Goal: Task Accomplishment & Management: Complete application form

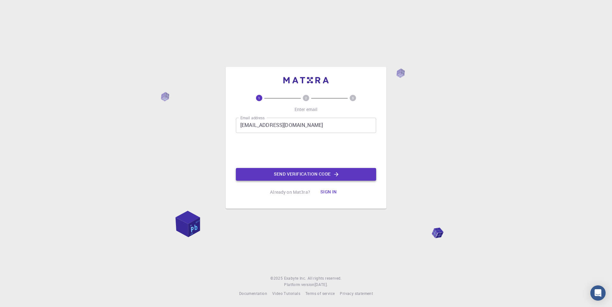
click at [291, 177] on button "Send verification code" at bounding box center [306, 174] width 140 height 13
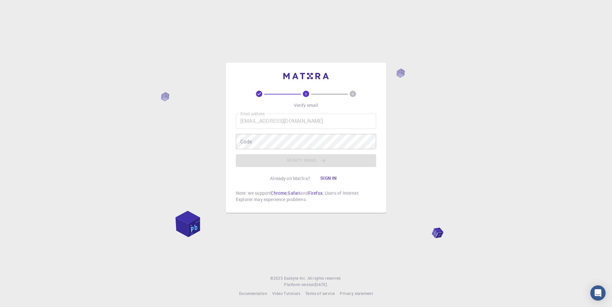
click at [285, 107] on div "2 3 Verify email Email address [EMAIL_ADDRESS][DOMAIN_NAME] Email address Code …" at bounding box center [306, 147] width 140 height 112
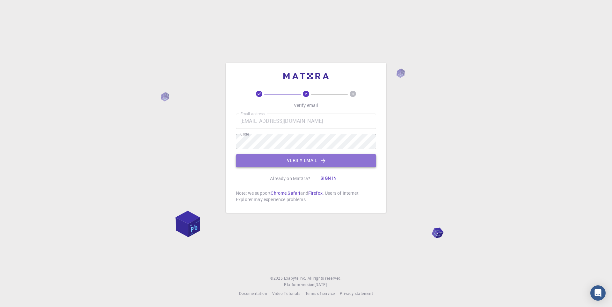
click at [300, 163] on button "Verify email" at bounding box center [306, 161] width 140 height 13
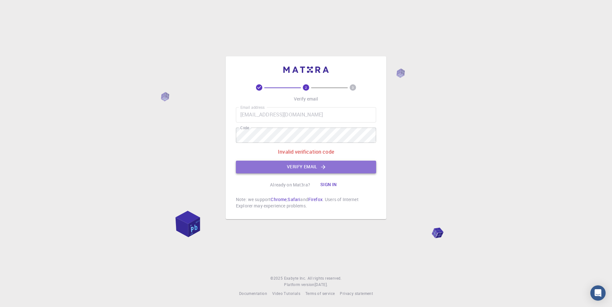
click at [298, 164] on button "Verify email" at bounding box center [306, 167] width 140 height 13
click at [303, 162] on button "Verify email" at bounding box center [306, 167] width 140 height 13
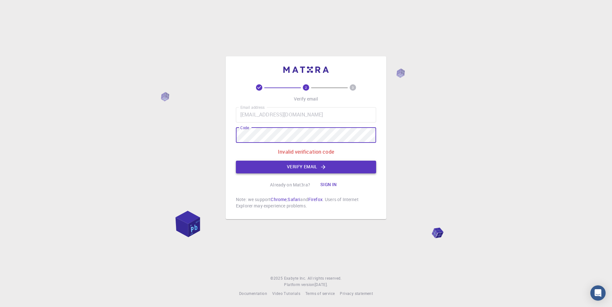
click at [272, 164] on button "Verify email" at bounding box center [306, 167] width 140 height 13
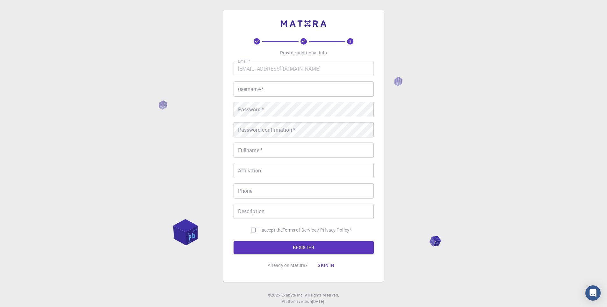
click at [268, 77] on div "Email   * [EMAIL_ADDRESS][DOMAIN_NAME] Email   * username   * username   * Pass…" at bounding box center [304, 148] width 140 height 175
click at [268, 83] on input "username   *" at bounding box center [304, 89] width 140 height 15
type input "Cefas"
click at [276, 126] on div "Password confirmation   * Password confirmation   *" at bounding box center [304, 129] width 140 height 15
click at [273, 148] on input "Fullname   *" at bounding box center [304, 150] width 140 height 15
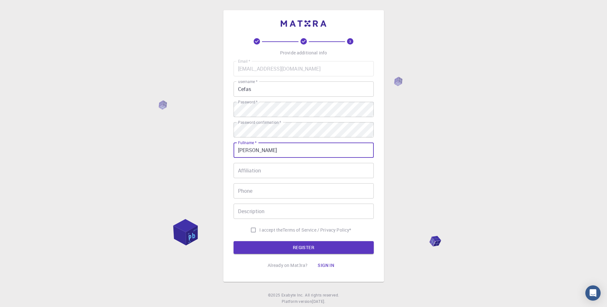
click at [269, 154] on input "[PERSON_NAME]" at bounding box center [304, 150] width 140 height 15
type input "P"
type input "Cefas"
click at [238, 171] on input "Affiliation" at bounding box center [304, 170] width 140 height 15
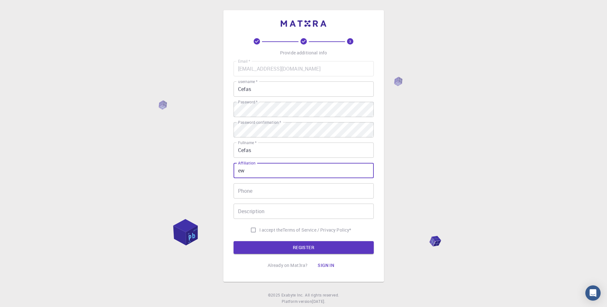
type input "ew"
click at [282, 199] on input "Phone" at bounding box center [304, 191] width 140 height 15
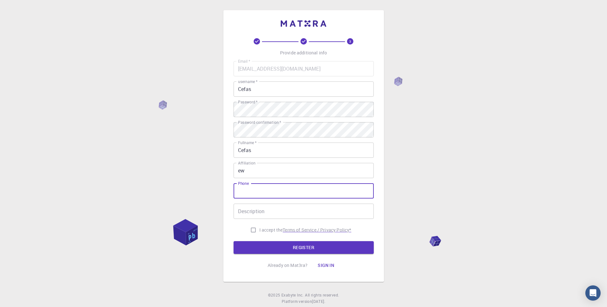
type input "[PHONE_NUMBER]"
drag, startPoint x: 302, startPoint y: 194, endPoint x: 208, endPoint y: 191, distance: 94.4
click at [212, 190] on div "3 Provide additional info Email   * [EMAIL_ADDRESS][DOMAIN_NAME] Email   * user…" at bounding box center [303, 162] width 607 height 324
type input "1342143424"
click at [260, 210] on div "Description Description" at bounding box center [304, 211] width 140 height 15
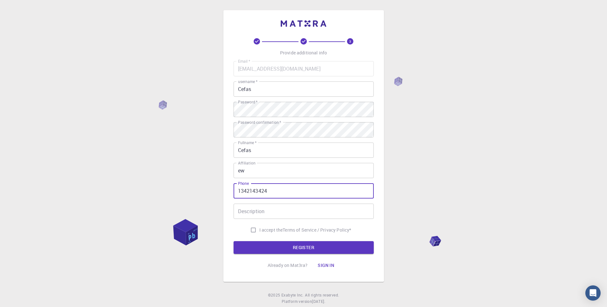
drag, startPoint x: 270, startPoint y: 193, endPoint x: 227, endPoint y: 194, distance: 43.0
click at [229, 198] on div "3 Provide additional info Email   * [EMAIL_ADDRESS][DOMAIN_NAME] Email   * user…" at bounding box center [303, 146] width 161 height 272
click at [243, 194] on input "928432999" at bounding box center [304, 191] width 140 height 15
click at [242, 193] on input "928432999" at bounding box center [304, 191] width 140 height 15
click at [254, 192] on input "9 28432999" at bounding box center [304, 191] width 140 height 15
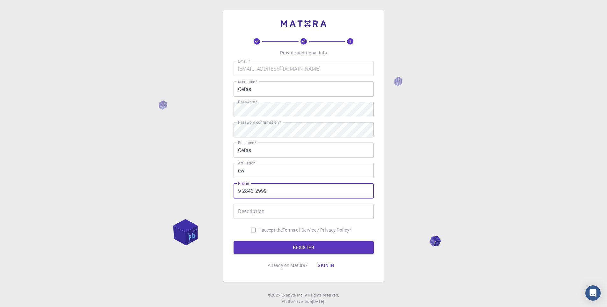
click at [253, 192] on input "9 2843 2999" at bounding box center [304, 191] width 140 height 15
type input "9 28435 2999"
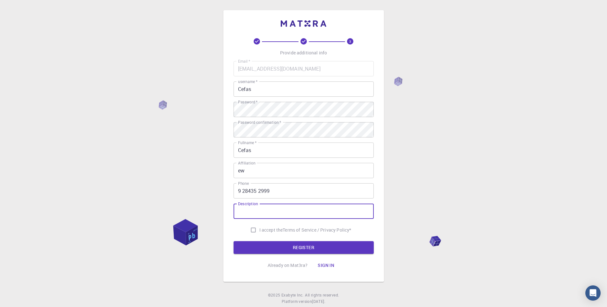
click at [279, 215] on input "Description" at bounding box center [304, 211] width 140 height 15
type input "23323233232"
click at [254, 231] on input "I accept the Terms of Service / Privacy Policy *" at bounding box center [253, 230] width 12 height 12
checkbox input "true"
click at [272, 246] on button "REGISTER" at bounding box center [304, 248] width 140 height 13
